Goal: Transaction & Acquisition: Purchase product/service

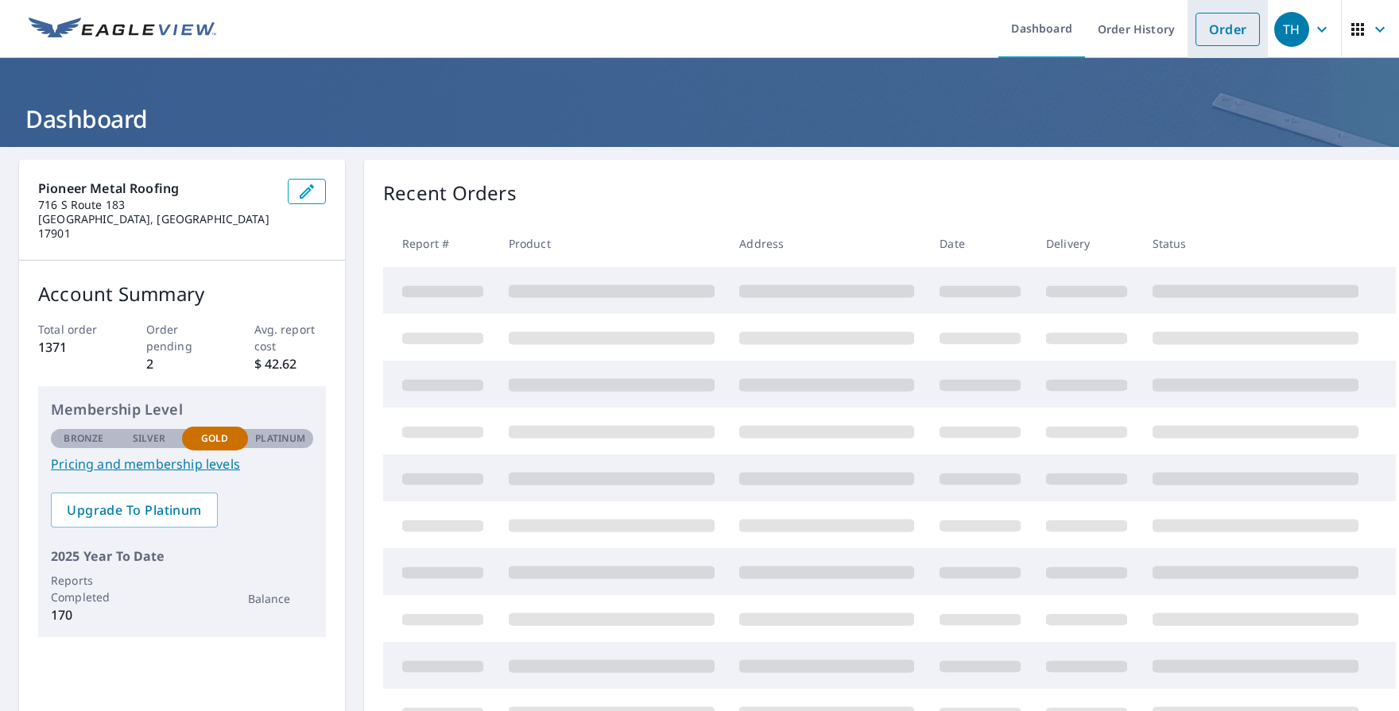
click at [1206, 25] on link "Order" at bounding box center [1227, 29] width 64 height 33
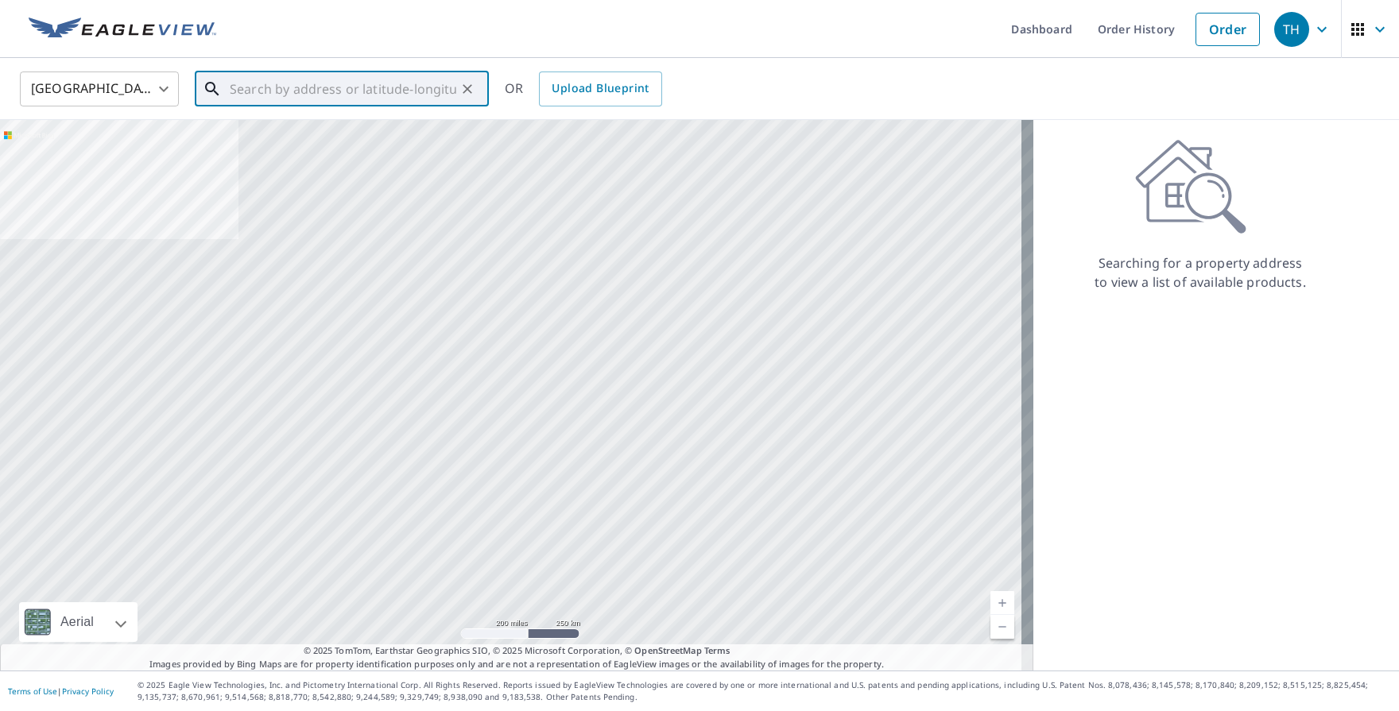
click at [323, 104] on input "text" at bounding box center [343, 89] width 227 height 45
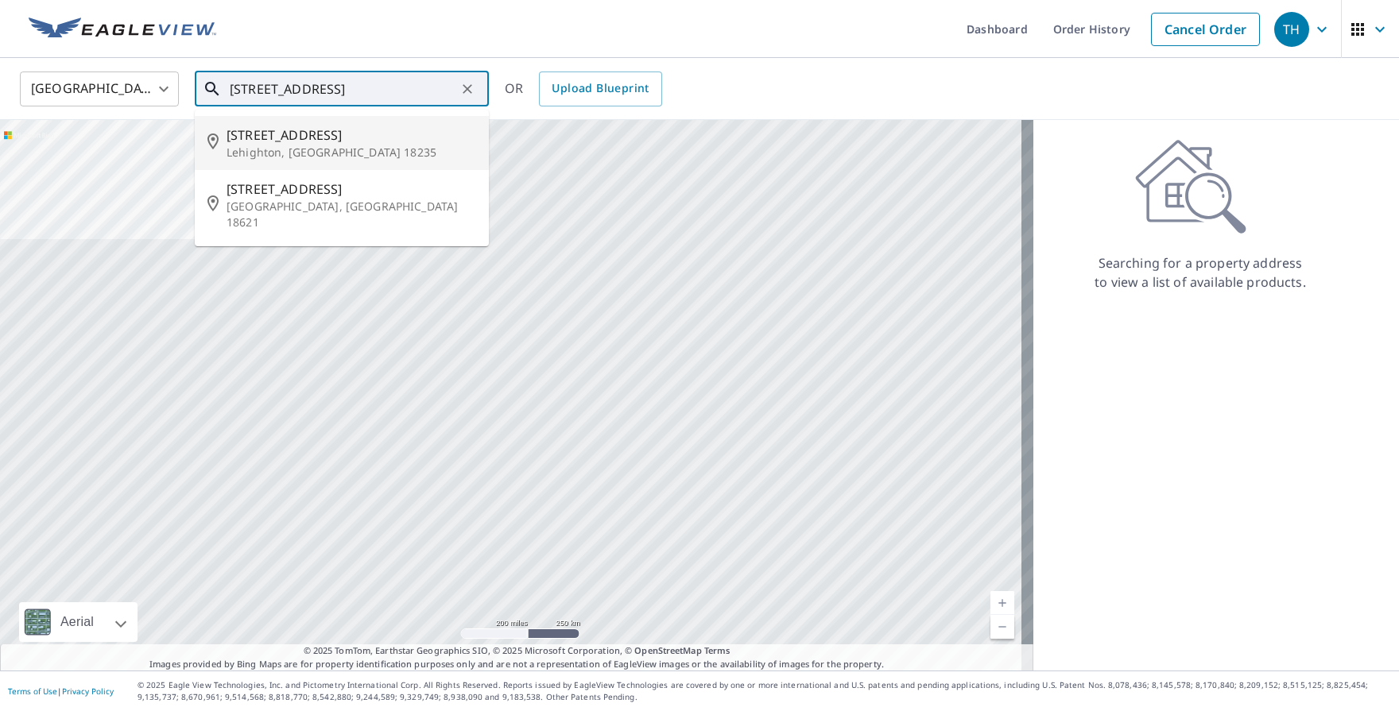
click at [336, 124] on li "[STREET_ADDRESS]" at bounding box center [342, 143] width 294 height 54
type input "[STREET_ADDRESS]"
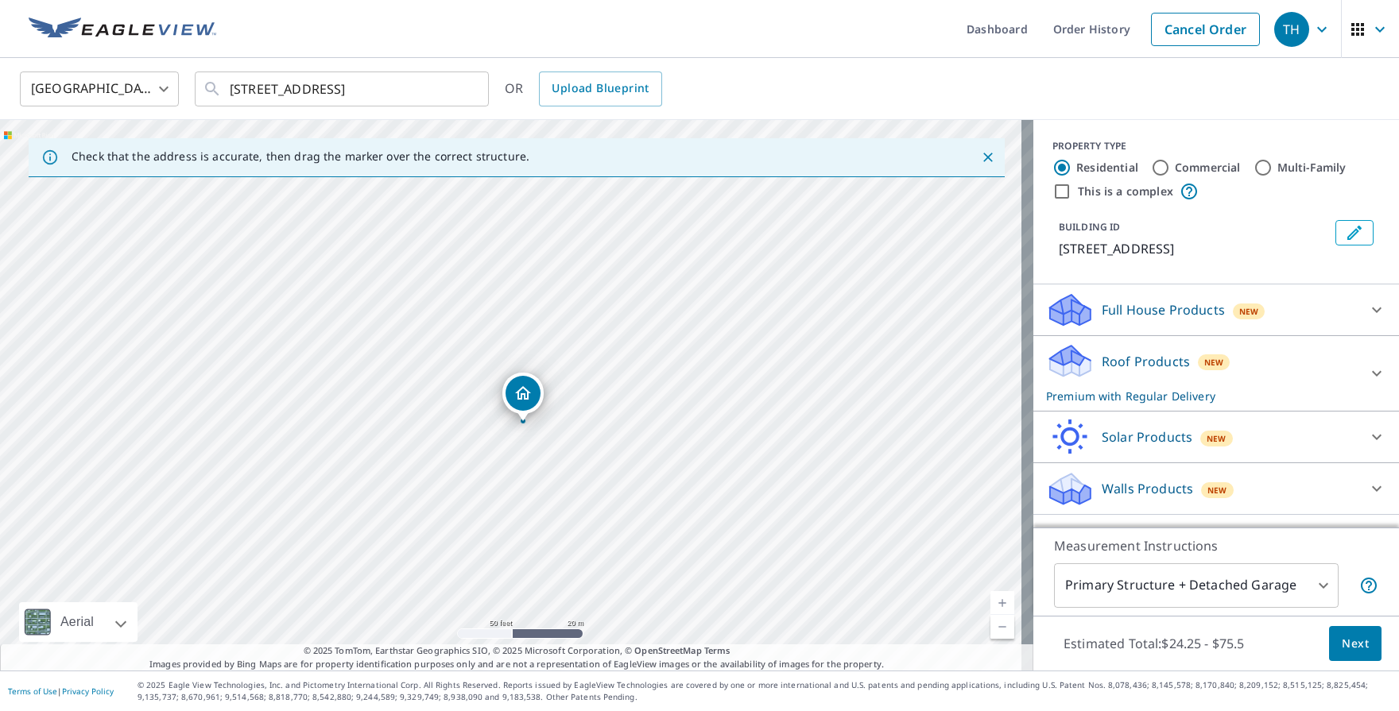
drag, startPoint x: 616, startPoint y: 428, endPoint x: 765, endPoint y: 277, distance: 212.4
click at [765, 277] on div "[STREET_ADDRESS]" at bounding box center [516, 395] width 1033 height 551
drag, startPoint x: 698, startPoint y: 442, endPoint x: 858, endPoint y: 323, distance: 199.3
click at [858, 323] on div "[STREET_ADDRESS]" at bounding box center [516, 395] width 1033 height 551
drag, startPoint x: 911, startPoint y: 337, endPoint x: 913, endPoint y: 354, distance: 16.9
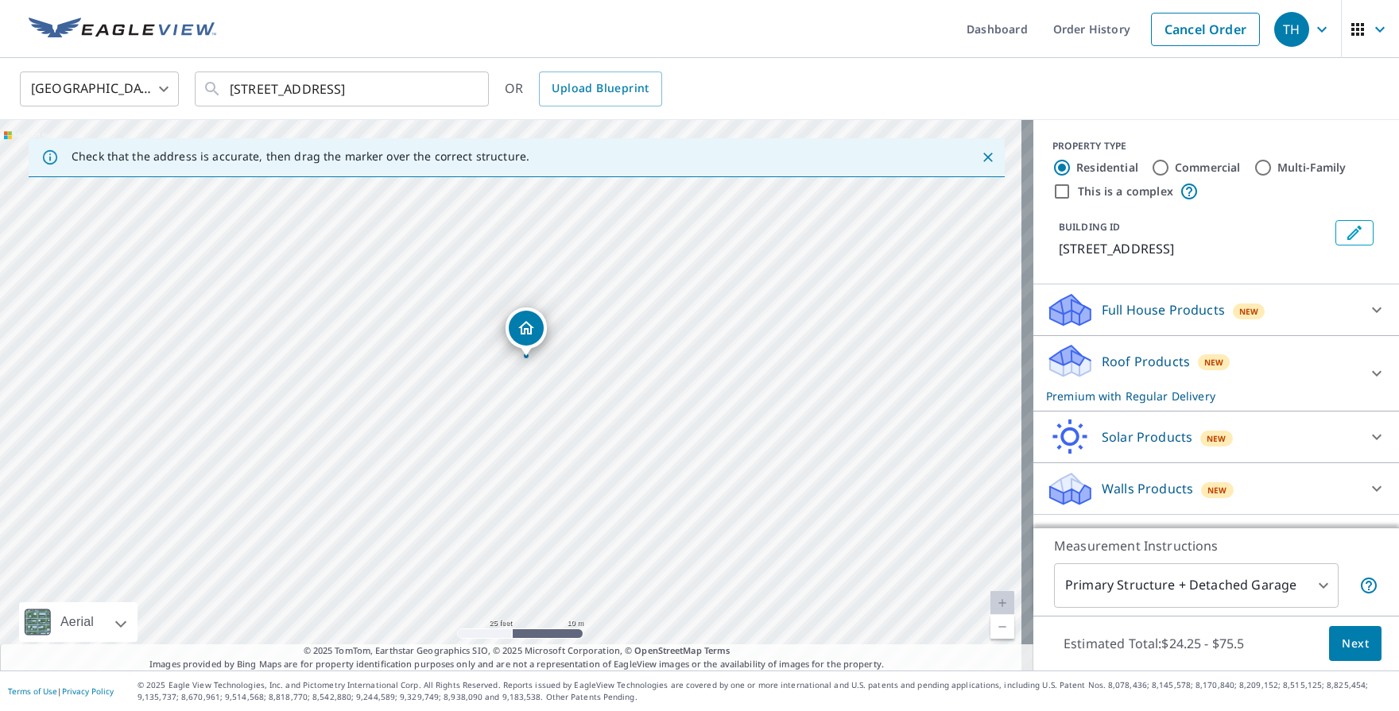
click at [913, 354] on div "[STREET_ADDRESS]" at bounding box center [516, 395] width 1033 height 551
drag, startPoint x: 868, startPoint y: 376, endPoint x: 797, endPoint y: 471, distance: 118.7
click at [797, 471] on div "[STREET_ADDRESS]" at bounding box center [516, 395] width 1033 height 551
click at [1205, 582] on body "TH TH Dashboard Order History Cancel Order TH [GEOGRAPHIC_DATA] [GEOGRAPHIC_DAT…" at bounding box center [699, 355] width 1399 height 711
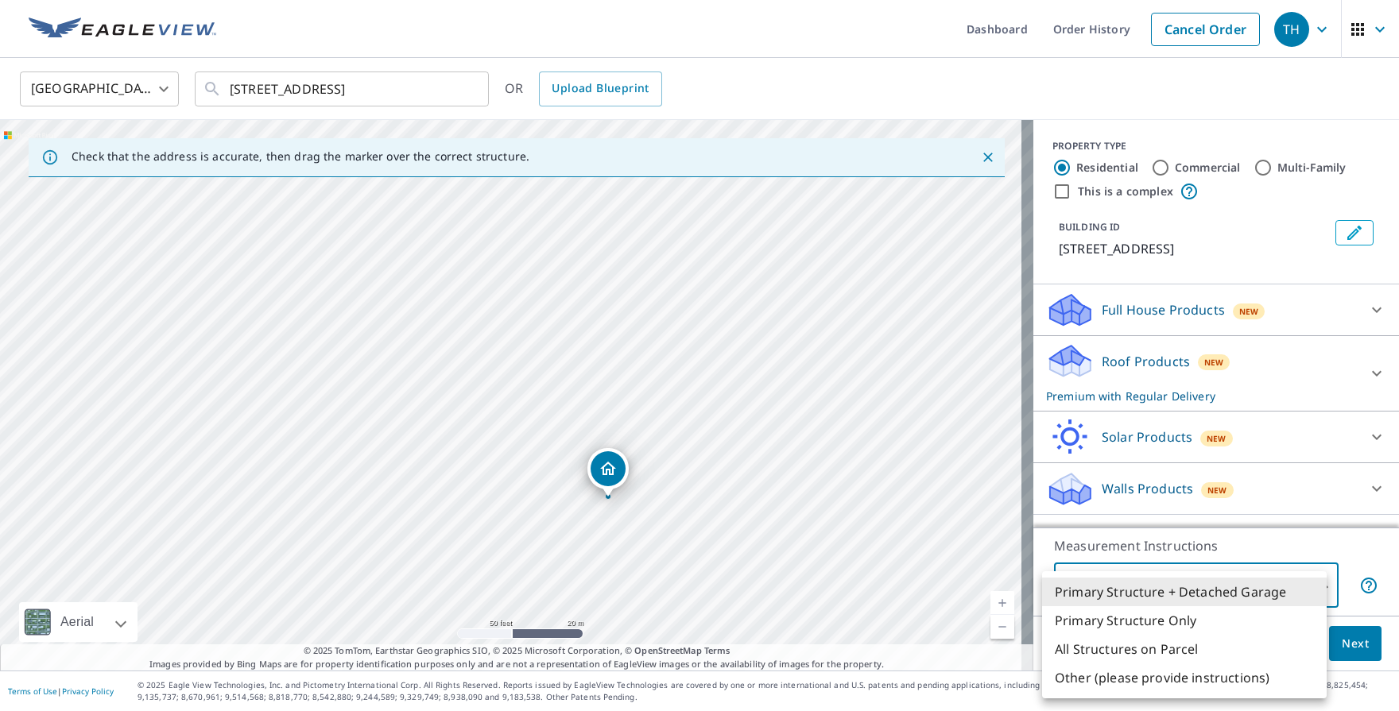
click at [1149, 620] on li "Primary Structure Only" at bounding box center [1184, 620] width 285 height 29
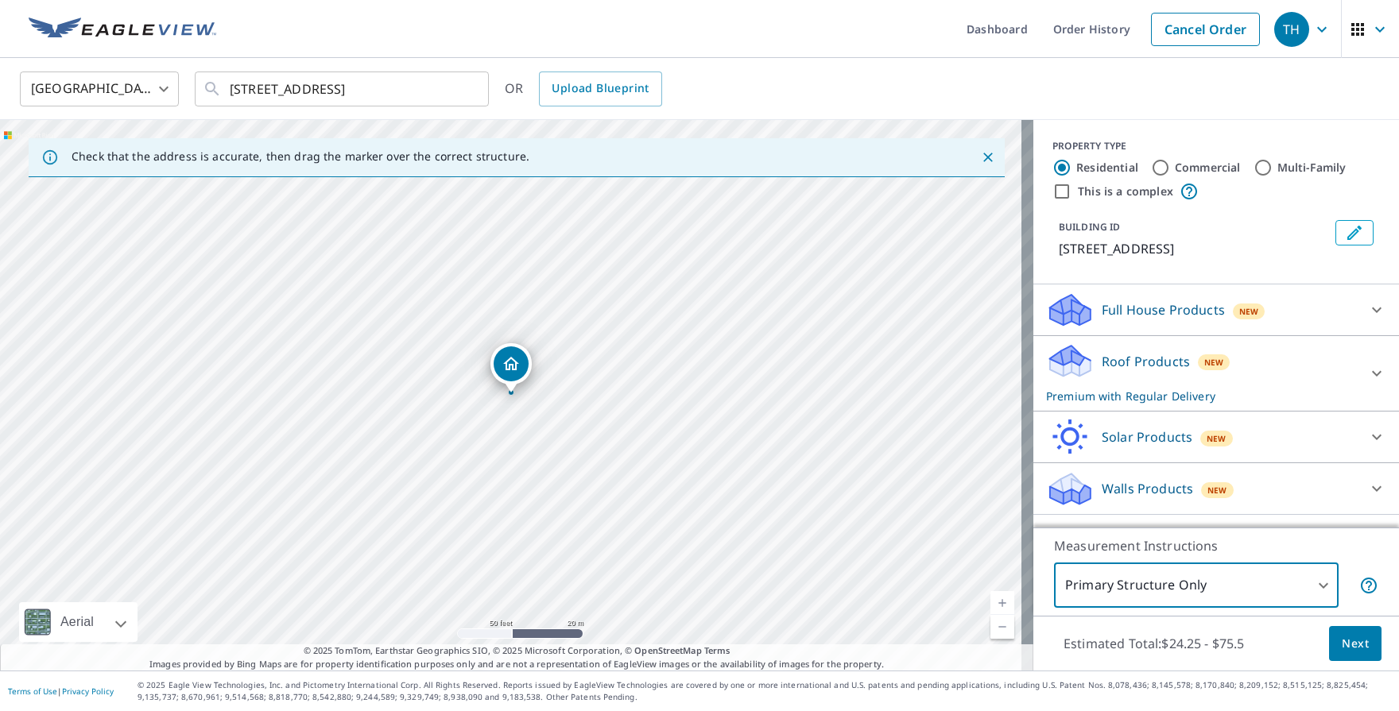
click at [1291, 577] on body "TH TH Dashboard Order History Cancel Order TH [GEOGRAPHIC_DATA] [GEOGRAPHIC_DAT…" at bounding box center [699, 355] width 1399 height 711
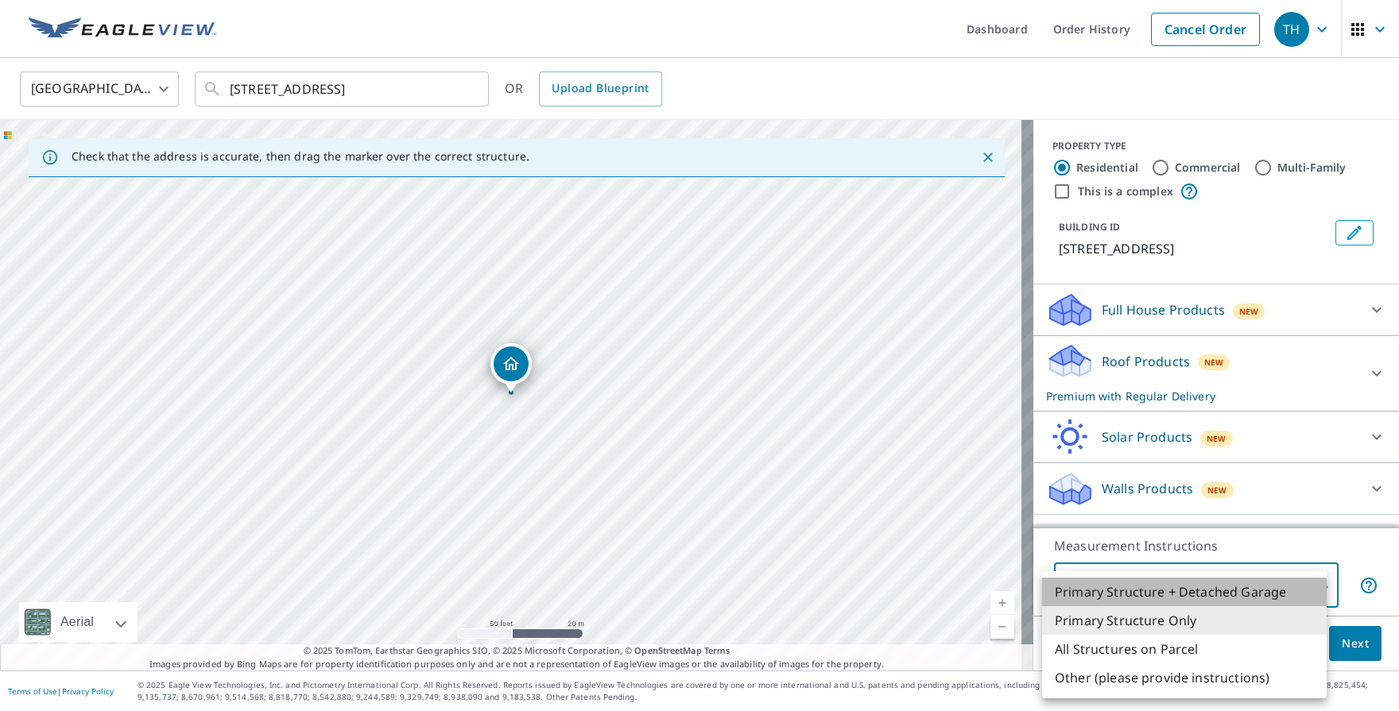
click at [1234, 595] on li "Primary Structure + Detached Garage" at bounding box center [1184, 592] width 285 height 29
type input "1"
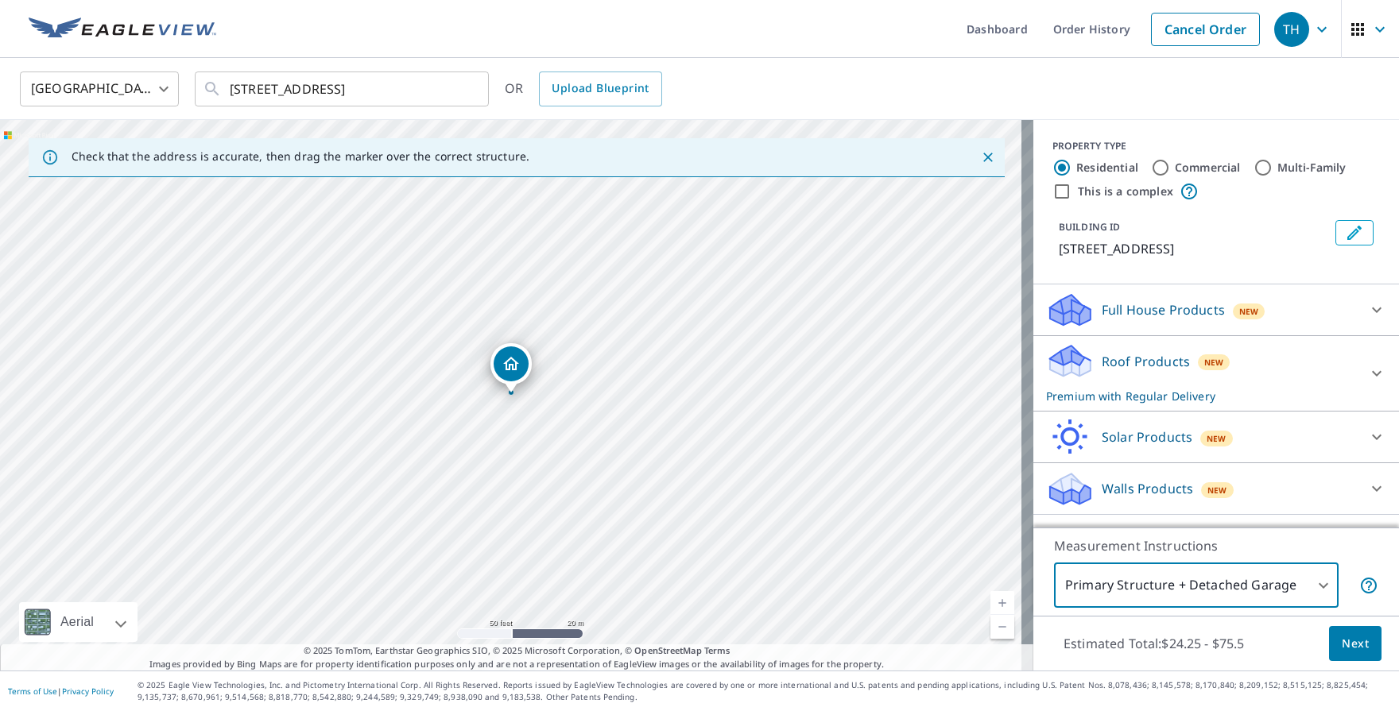
click at [1329, 655] on button "Next" at bounding box center [1355, 644] width 52 height 36
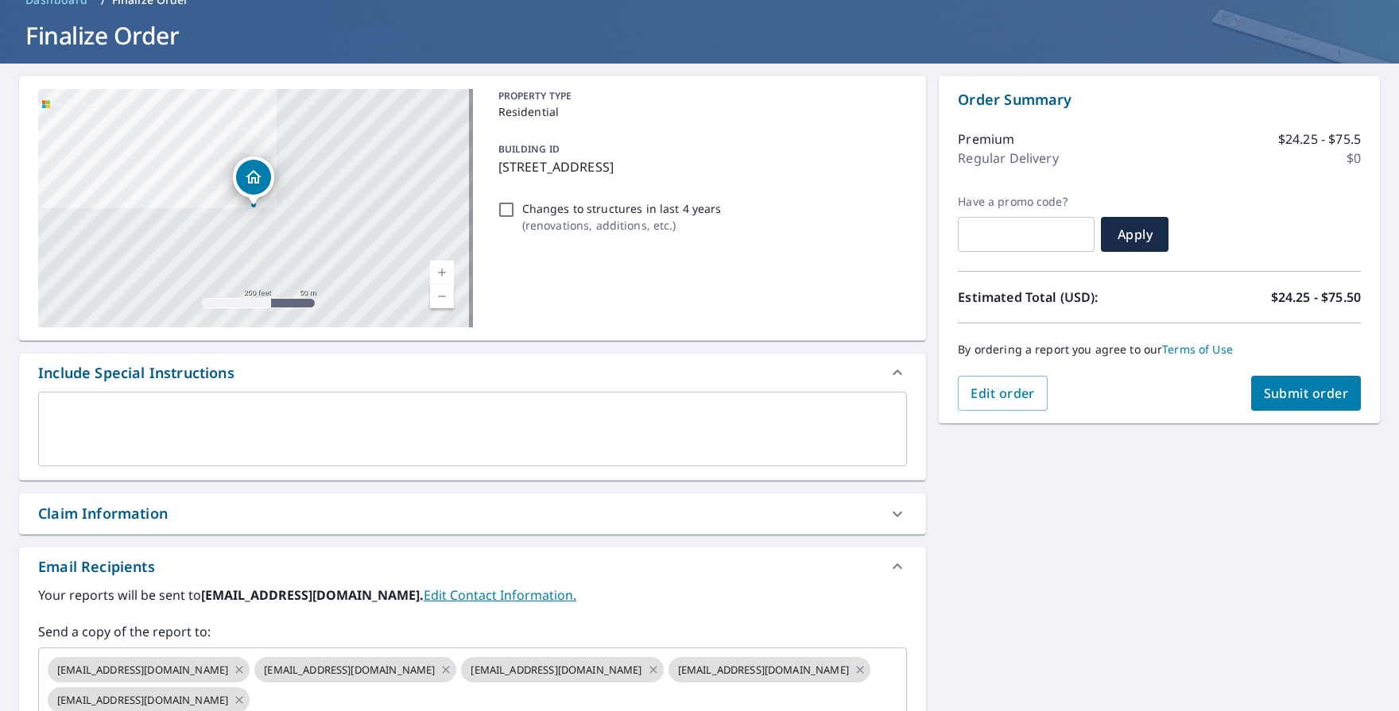
scroll to position [238, 0]
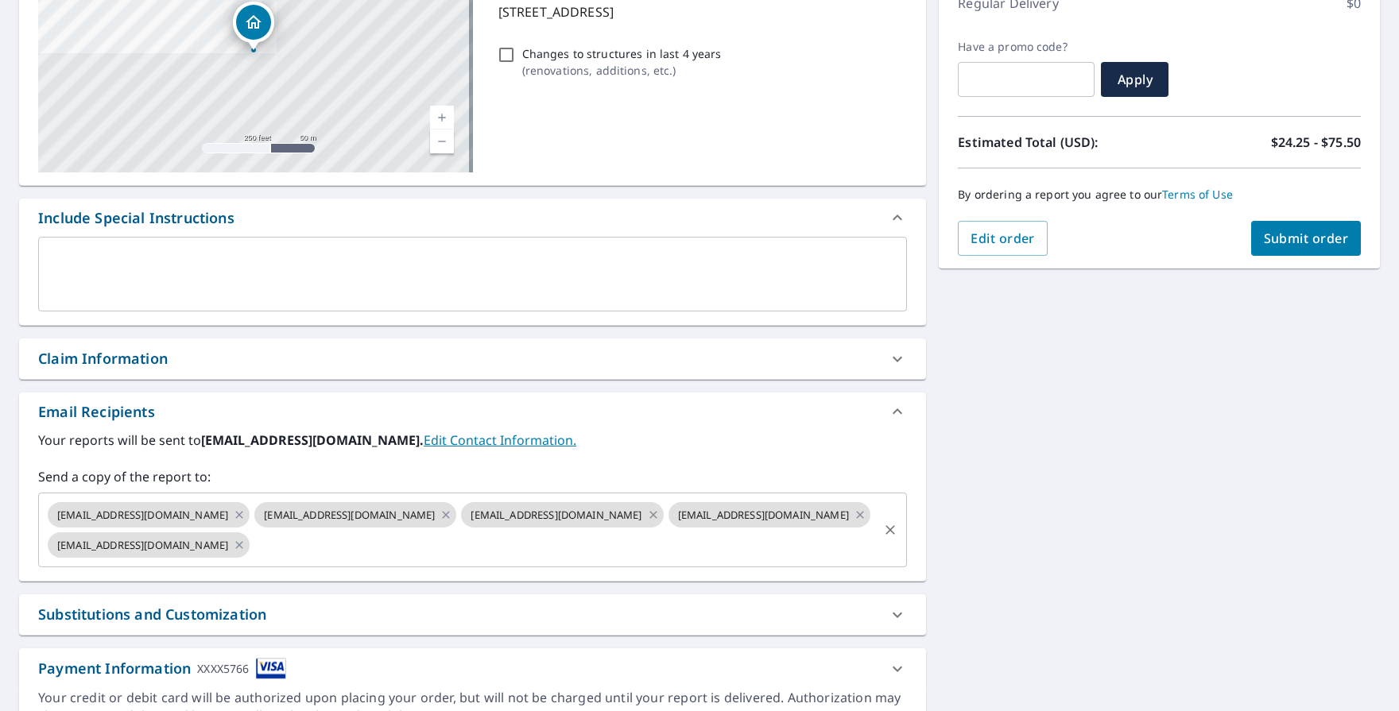
click at [660, 518] on icon at bounding box center [653, 514] width 13 height 17
click at [854, 524] on icon at bounding box center [860, 514] width 13 height 17
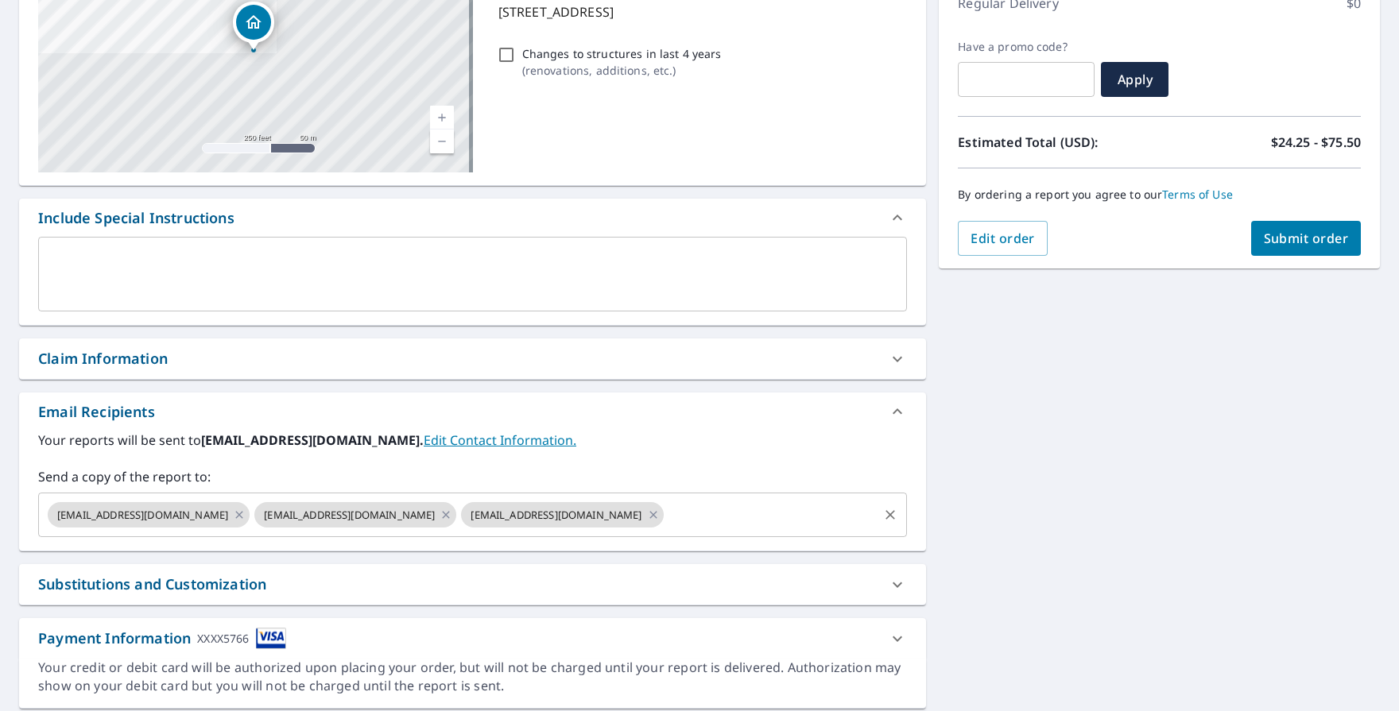
click at [543, 296] on textarea at bounding box center [472, 274] width 846 height 45
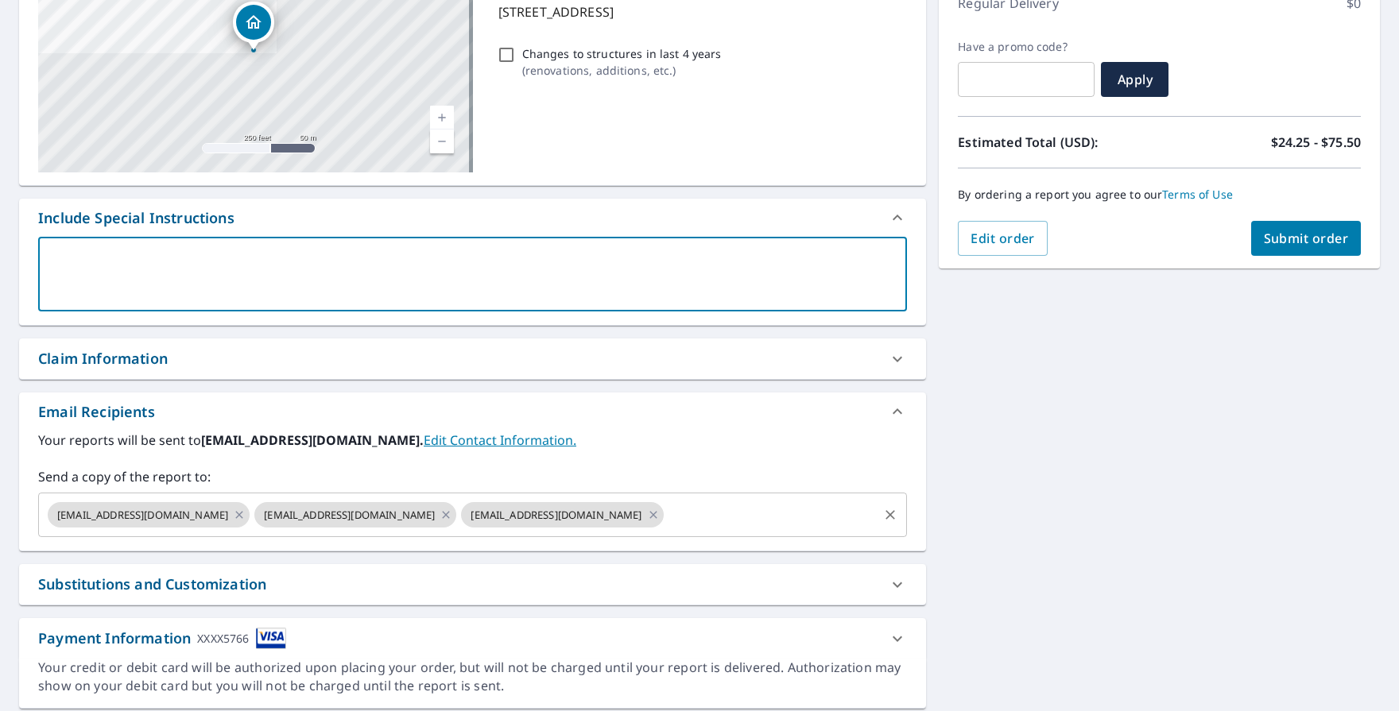
click at [498, 353] on div "Claim Information" at bounding box center [458, 358] width 840 height 21
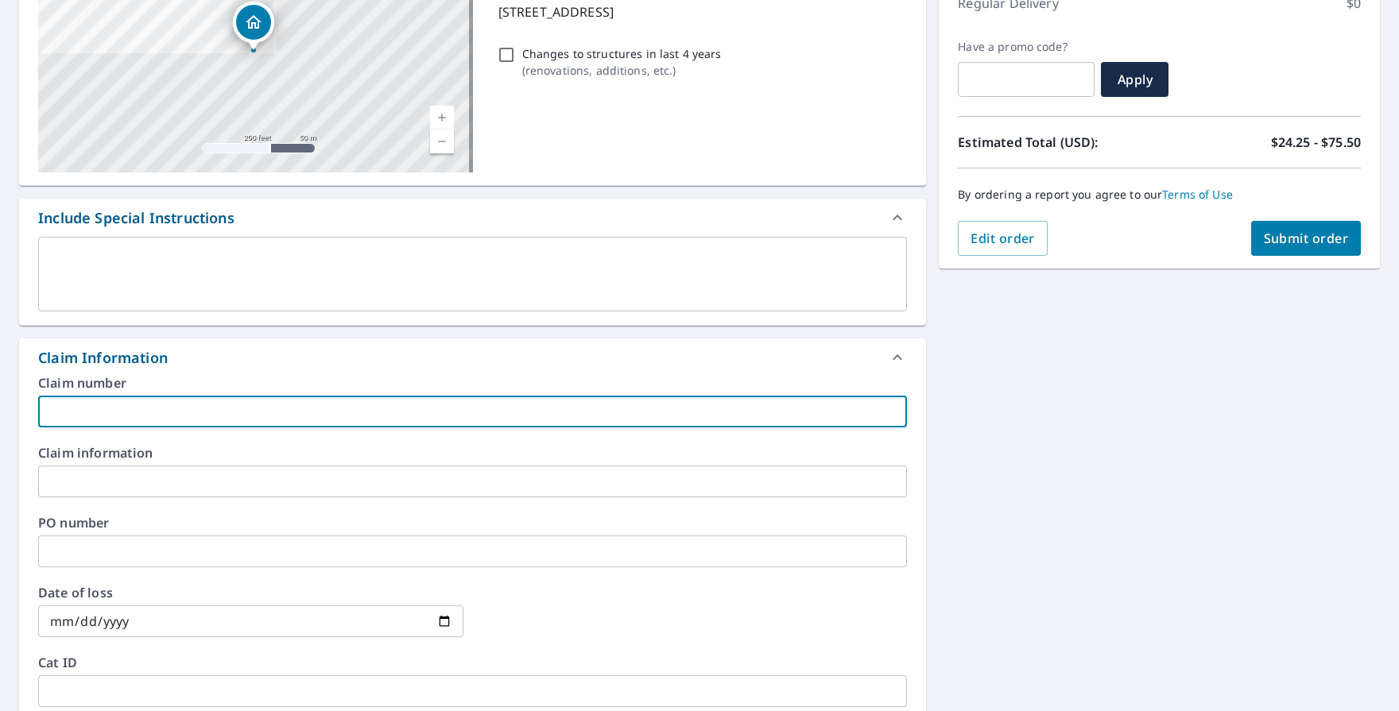
click at [377, 424] on input "text" at bounding box center [472, 412] width 869 height 32
type input "[PERSON_NAME] - 103398 - EV JH"
click at [1292, 246] on span "Submit order" at bounding box center [1306, 238] width 85 height 17
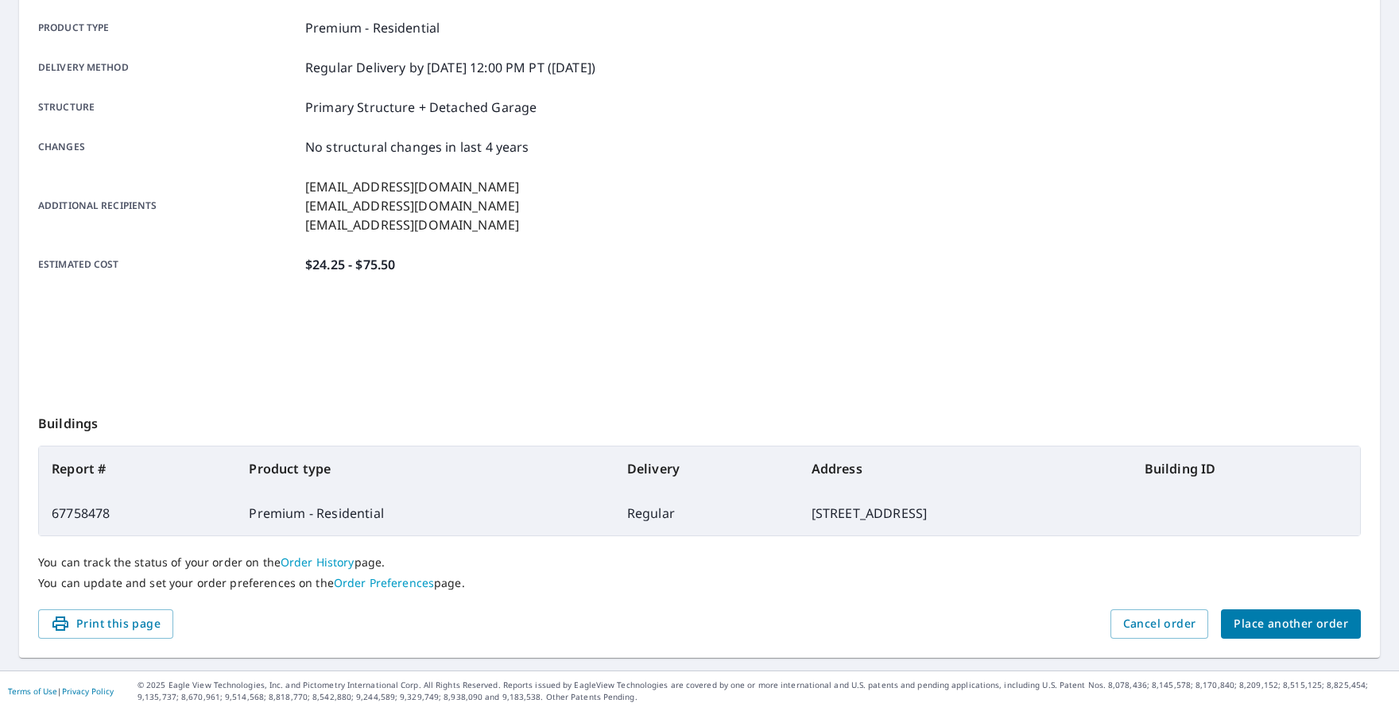
scroll to position [224, 0]
